Goal: Communication & Community: Share content

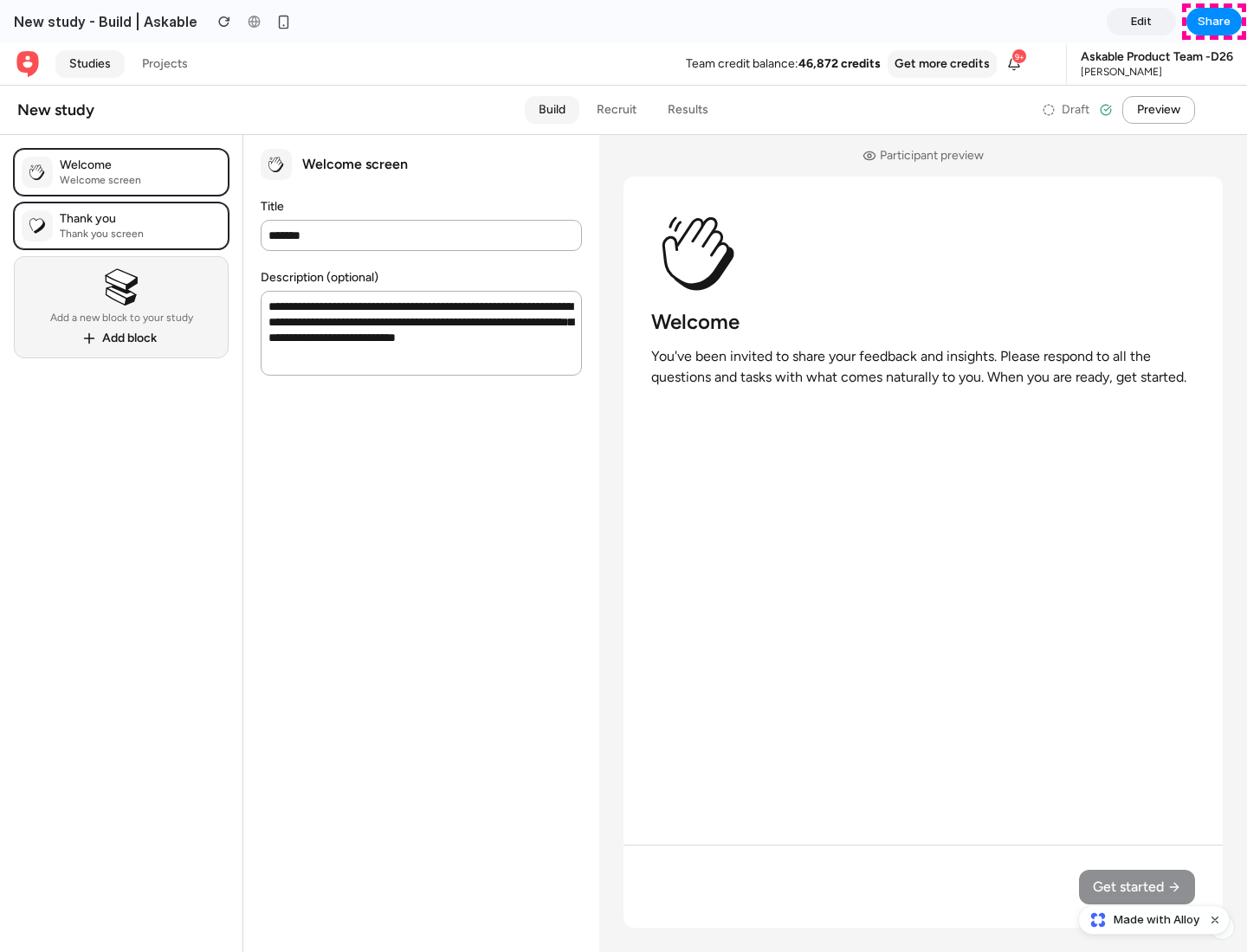
click at [1214, 22] on span "Share" at bounding box center [1214, 22] width 33 height 17
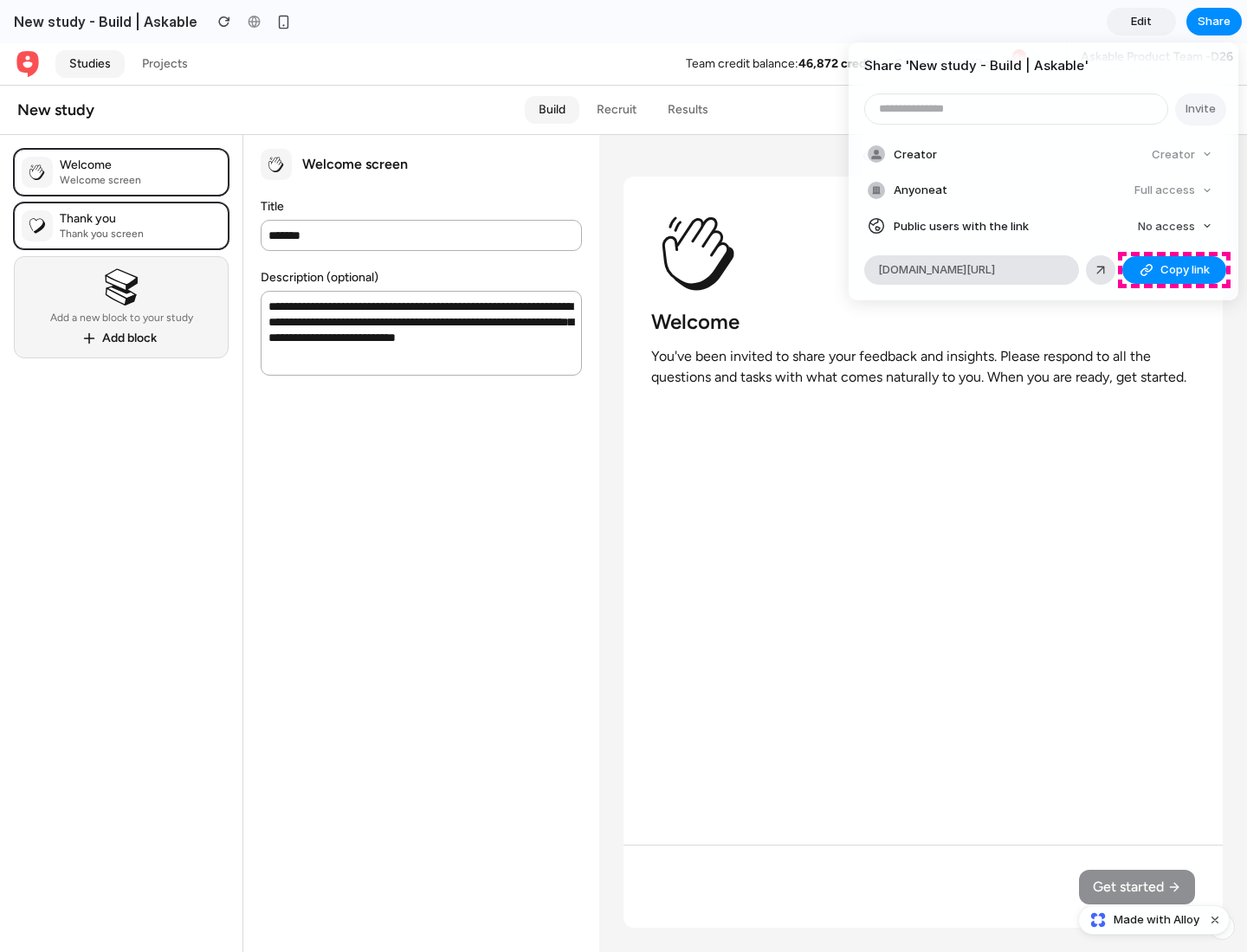
click at [1175, 270] on span "Copy link" at bounding box center [1185, 270] width 49 height 17
click at [1157, 920] on div "Share ' New study - Build | Askable ' Invite Creator Creator Anyone at Full acc…" at bounding box center [623, 476] width 1247 height 952
